Goal: Task Accomplishment & Management: Use online tool/utility

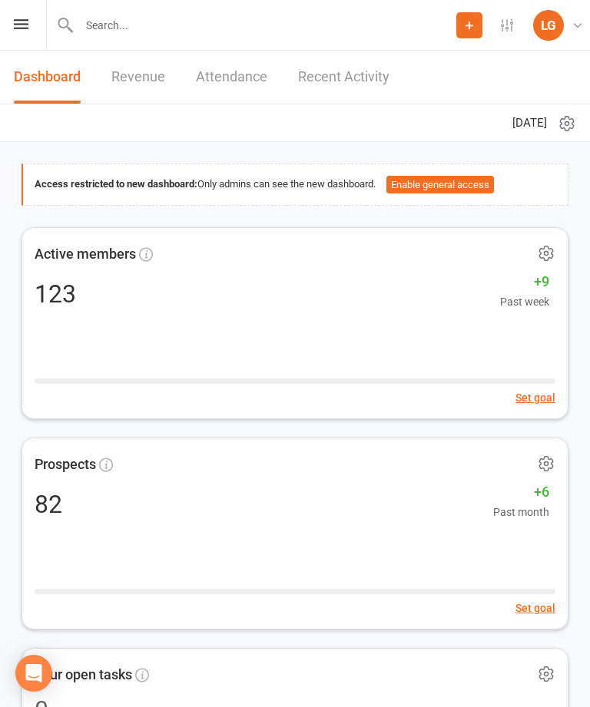
click at [25, 26] on icon at bounding box center [21, 24] width 15 height 10
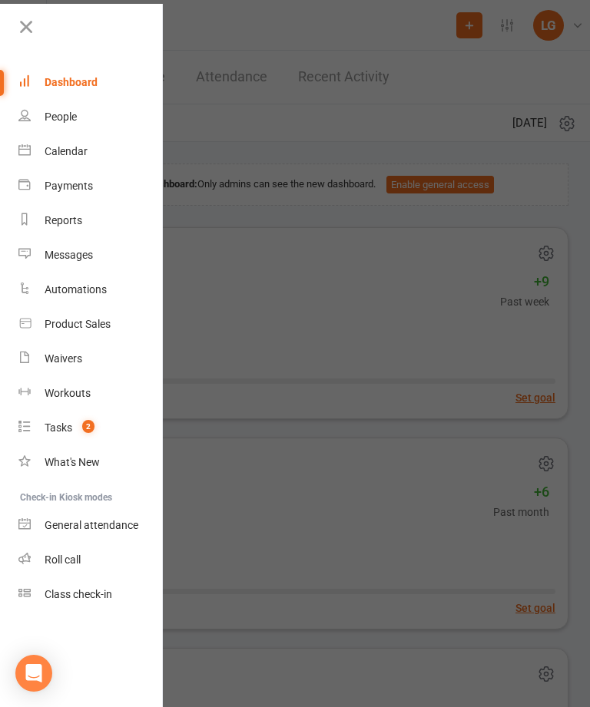
click at [87, 153] on div "Calendar" at bounding box center [66, 151] width 43 height 12
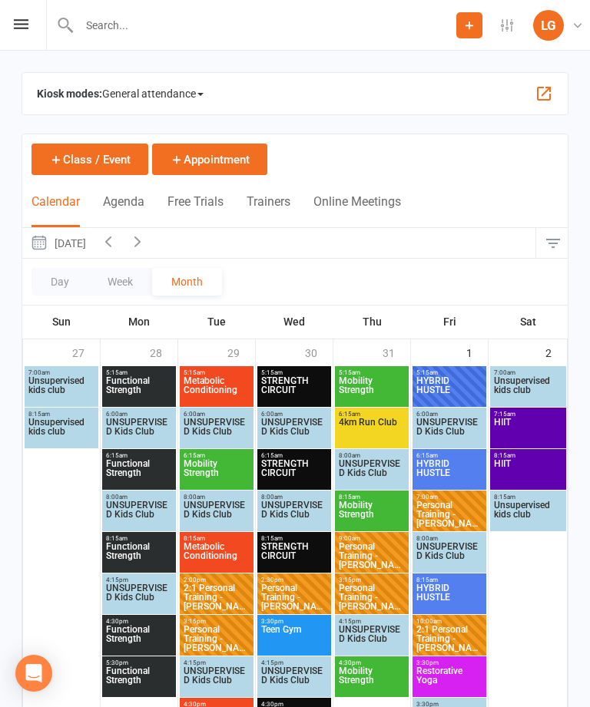
click at [146, 244] on icon "button" at bounding box center [137, 241] width 17 height 17
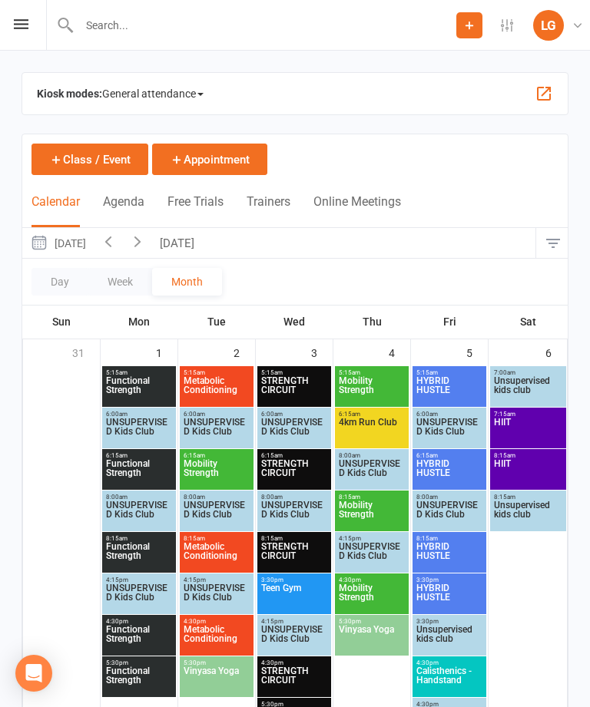
click at [117, 242] on icon "button" at bounding box center [108, 241] width 17 height 17
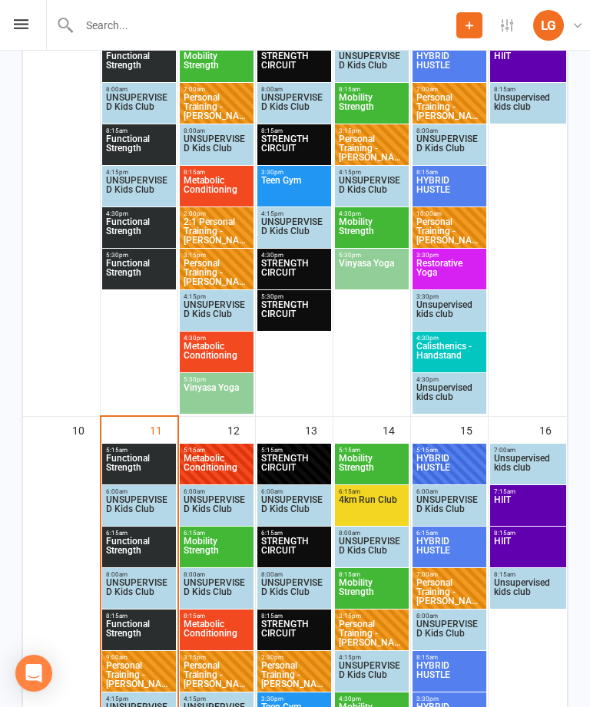
scroll to position [892, 0]
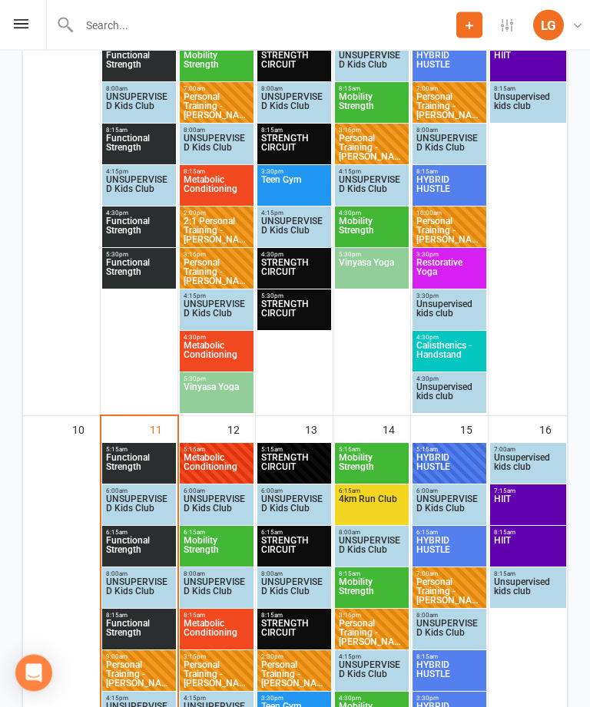
click at [125, 455] on span "Functional Strength" at bounding box center [139, 468] width 68 height 28
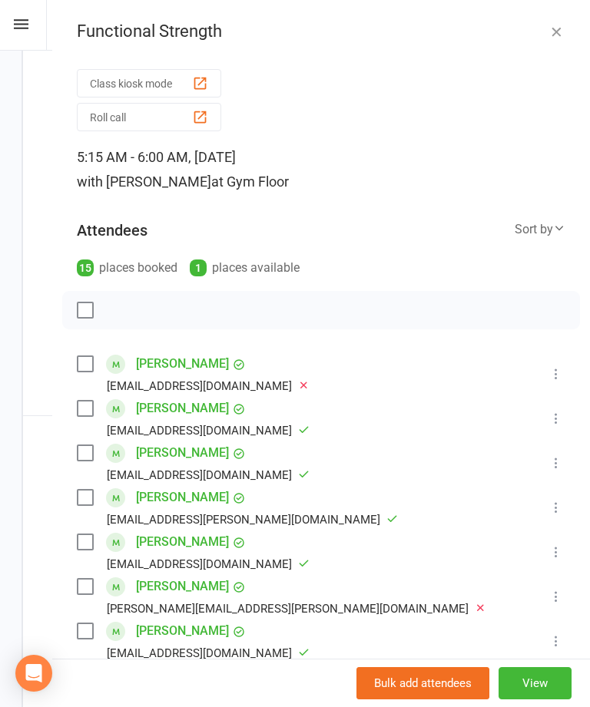
scroll to position [0, 0]
click at [563, 31] on button "button" at bounding box center [556, 31] width 18 height 18
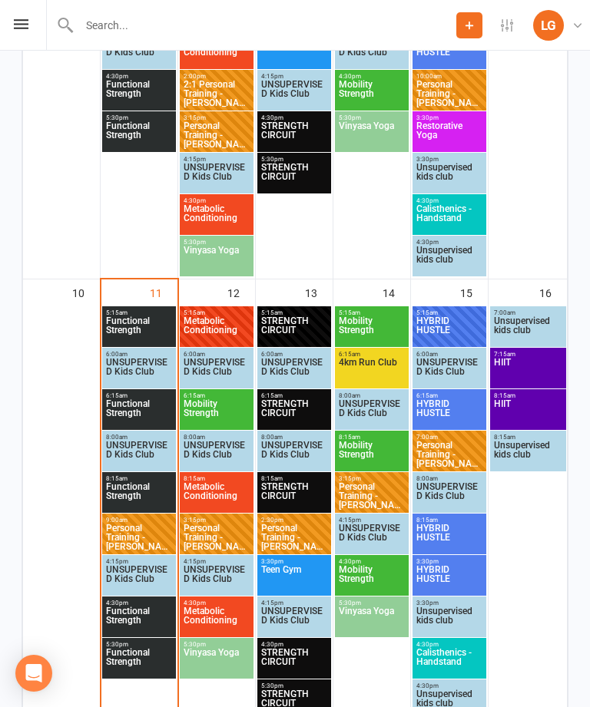
scroll to position [1273, 0]
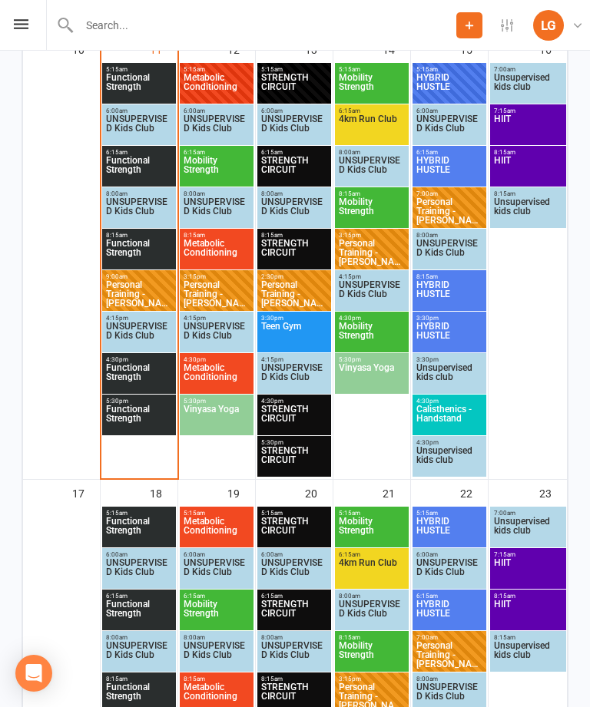
click at [148, 165] on span "Functional Strength" at bounding box center [139, 170] width 68 height 28
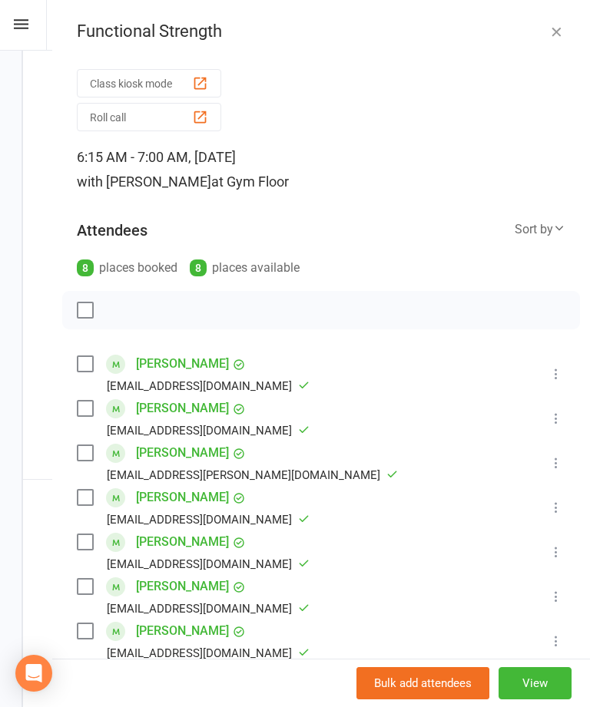
click at [198, 77] on div "button" at bounding box center [200, 83] width 16 height 16
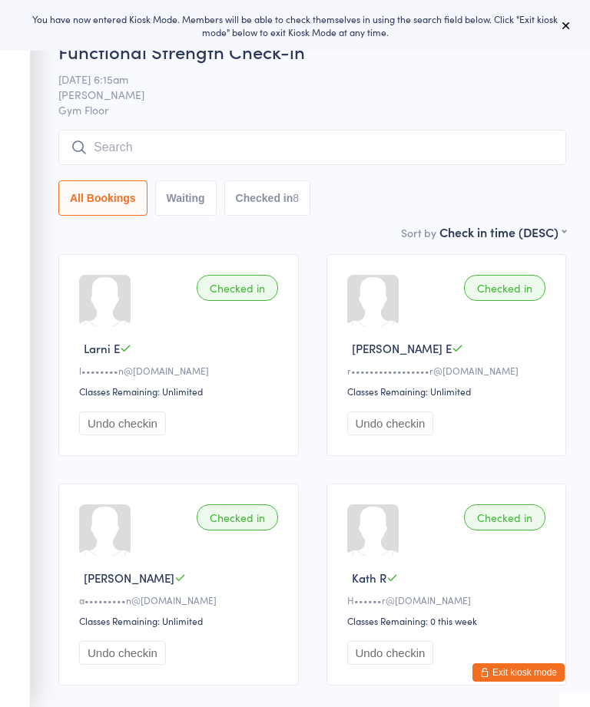
click at [559, 24] on button at bounding box center [566, 25] width 18 height 18
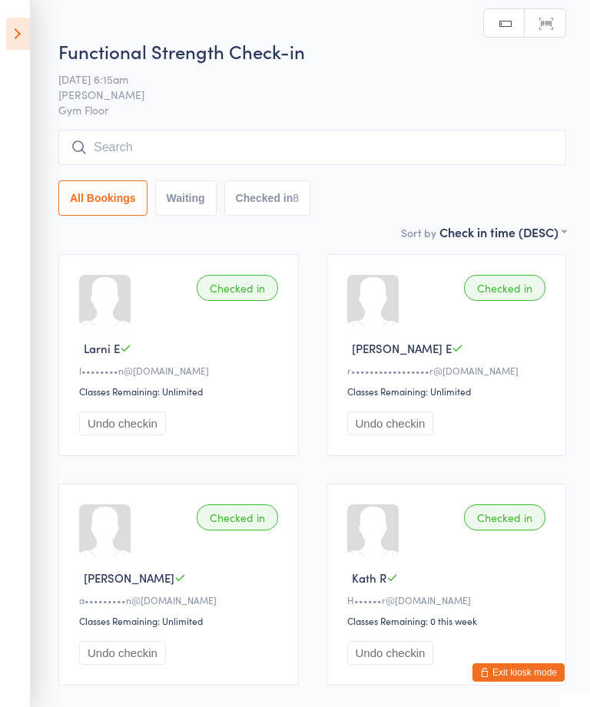
click at [29, 42] on icon at bounding box center [18, 34] width 24 height 32
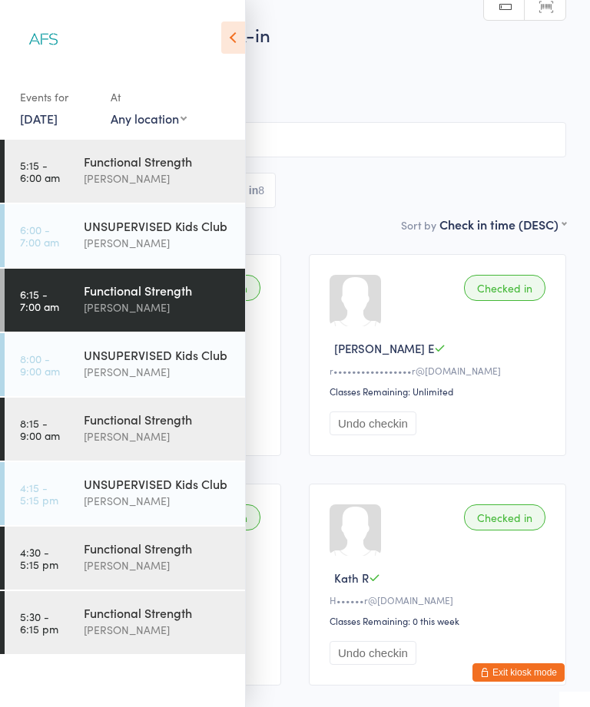
click at [203, 425] on div "Functional Strength" at bounding box center [158, 419] width 148 height 17
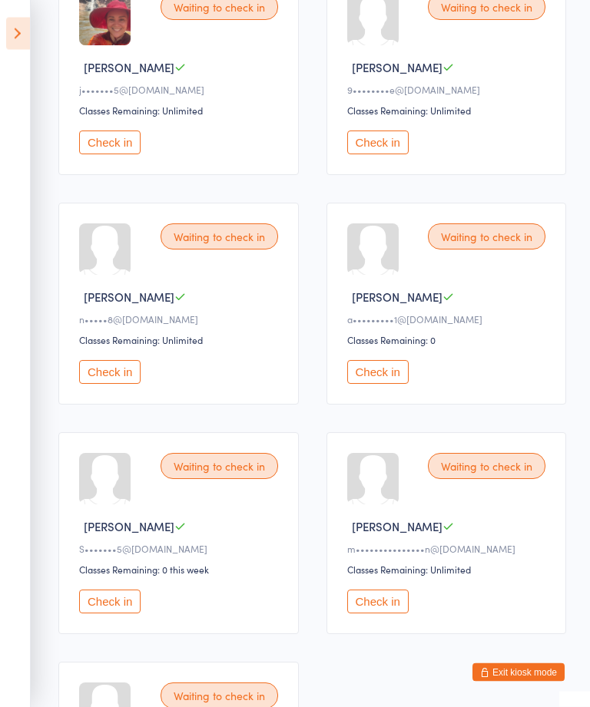
click at [406, 382] on button "Check in" at bounding box center [377, 373] width 61 height 24
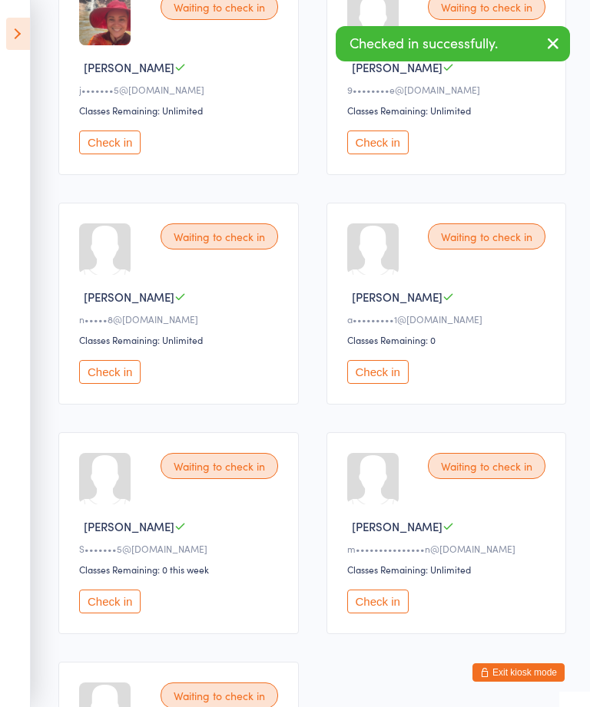
click at [125, 154] on button "Check in" at bounding box center [109, 143] width 61 height 24
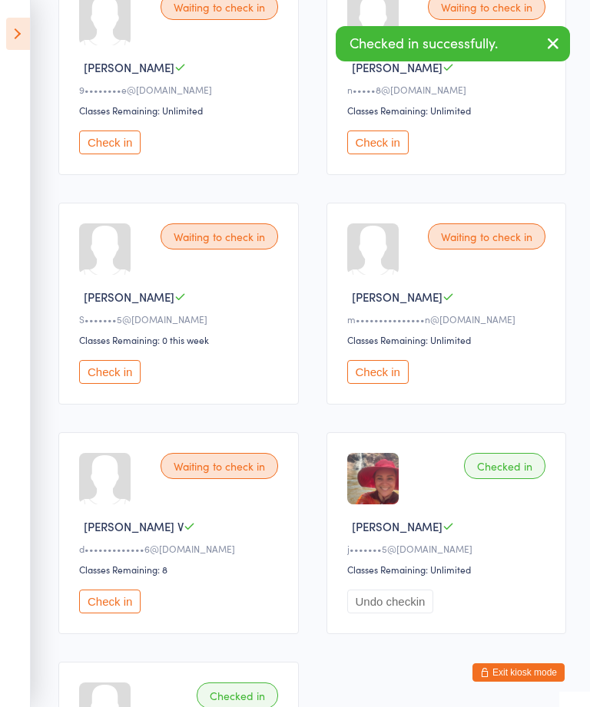
click at [114, 154] on button "Check in" at bounding box center [109, 143] width 61 height 24
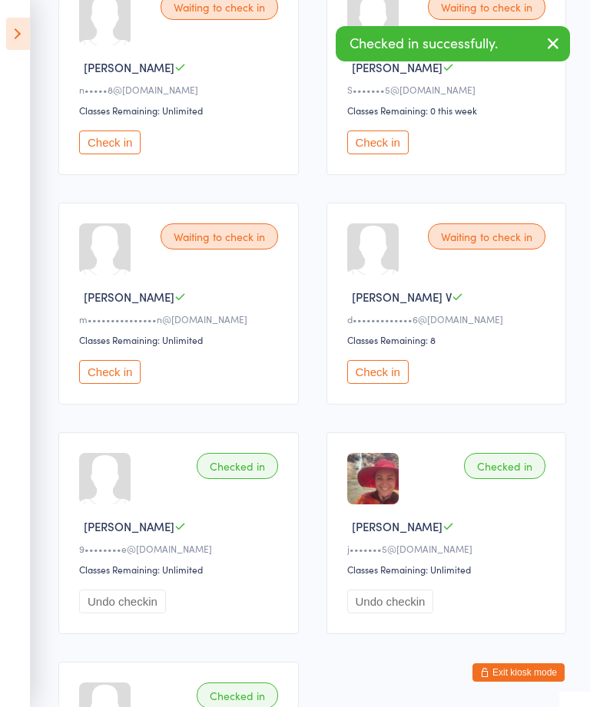
click at [126, 154] on button "Check in" at bounding box center [109, 143] width 61 height 24
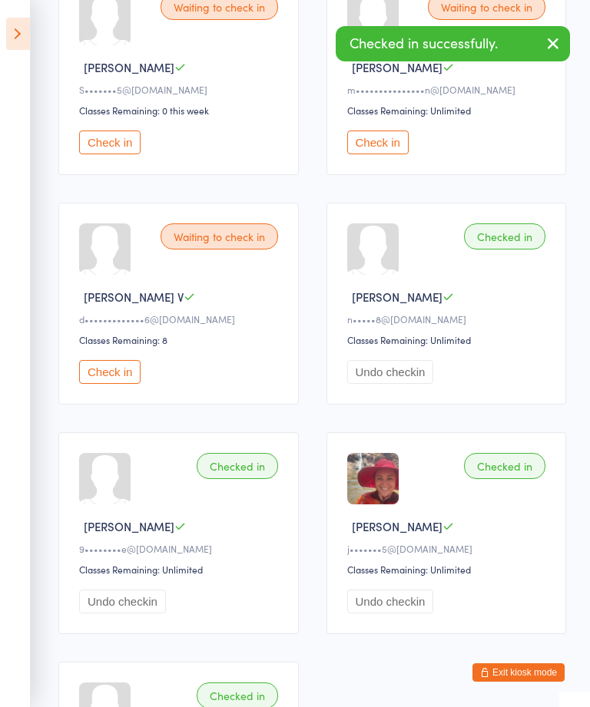
click at [121, 141] on button "Check in" at bounding box center [109, 143] width 61 height 24
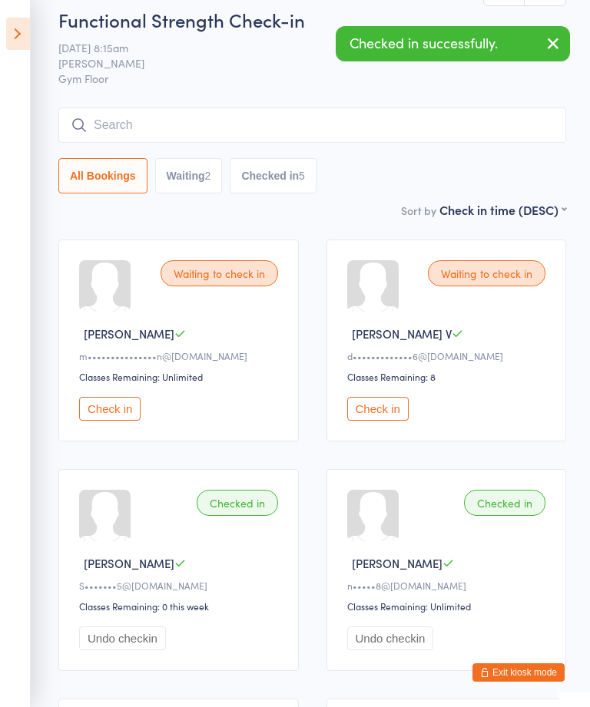
click at [288, 111] on input "search" at bounding box center [311, 124] width 507 height 35
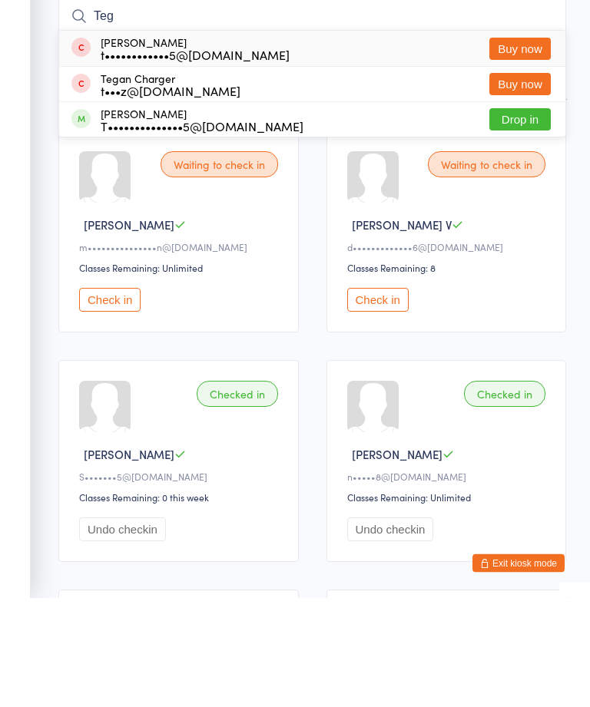
type input "Teg"
click at [534, 218] on button "Drop in" at bounding box center [519, 229] width 61 height 22
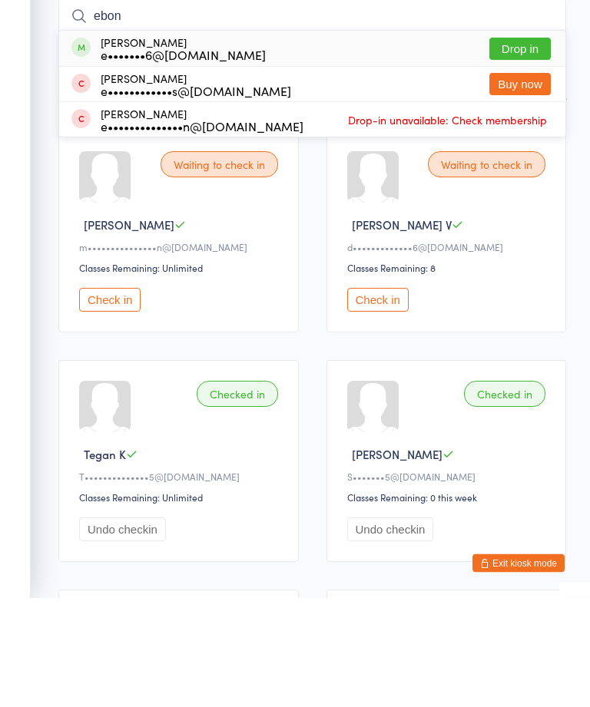
type input "ebon"
click at [534, 147] on button "Drop in" at bounding box center [519, 158] width 61 height 22
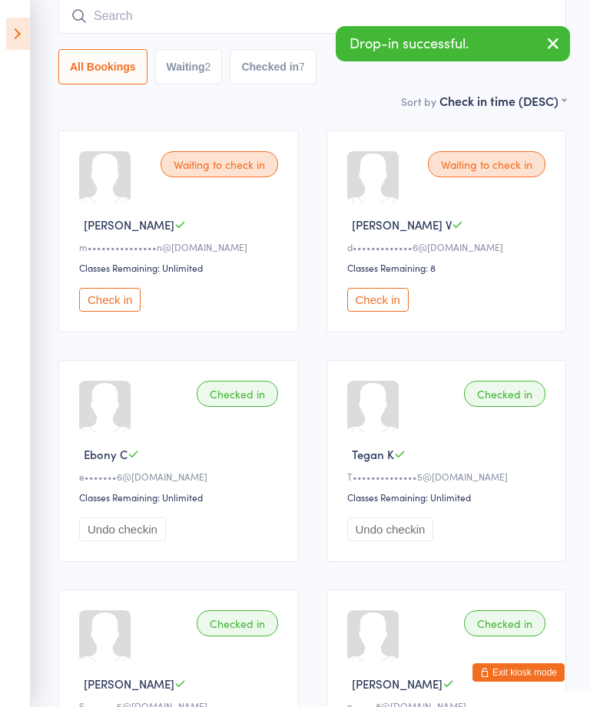
click at [559, 41] on icon "button" at bounding box center [552, 43] width 18 height 19
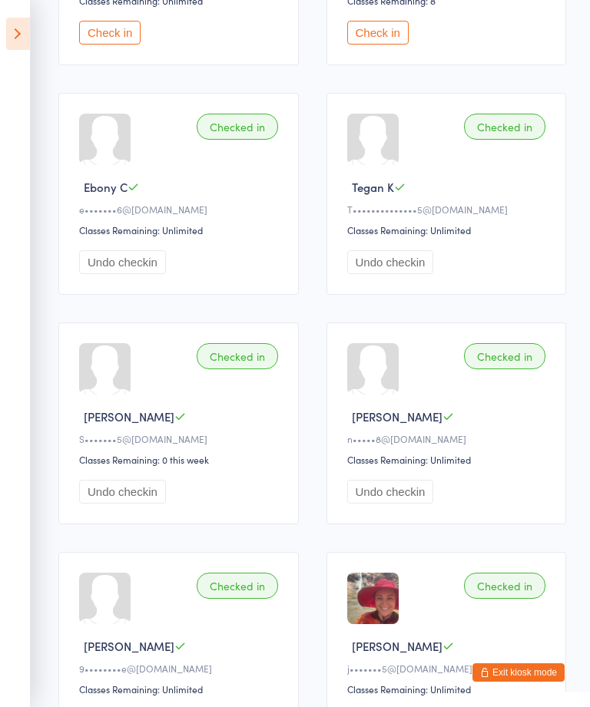
scroll to position [395, 0]
